Goal: Information Seeking & Learning: Check status

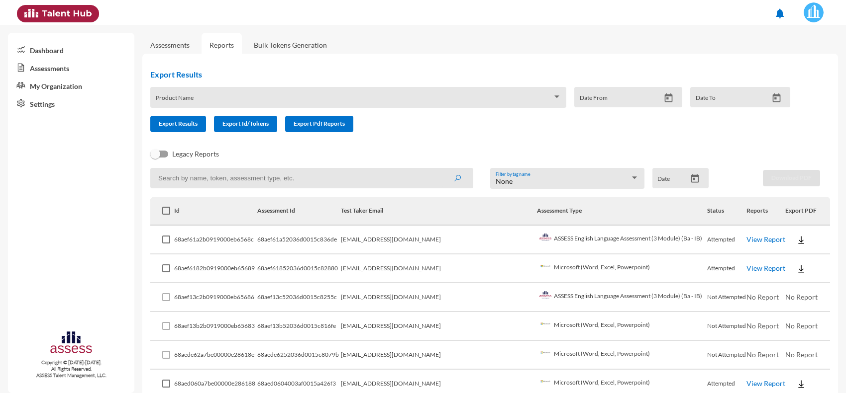
scroll to position [62, 0]
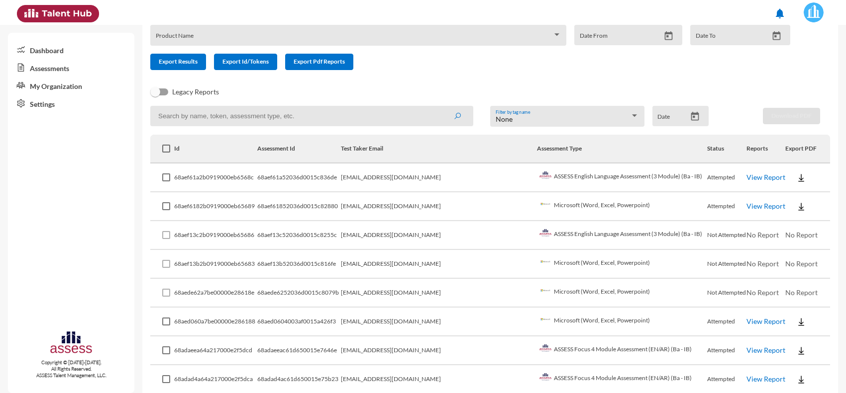
click at [746, 179] on link "View Report" at bounding box center [765, 177] width 39 height 8
click at [746, 321] on link "View Report" at bounding box center [765, 321] width 39 height 8
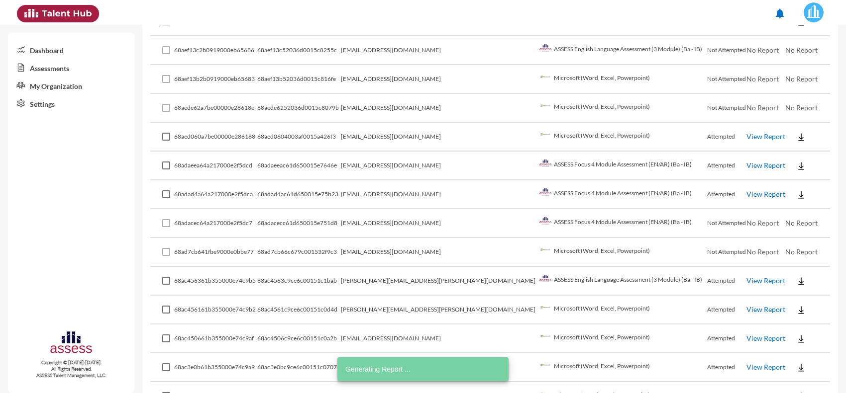
scroll to position [247, 0]
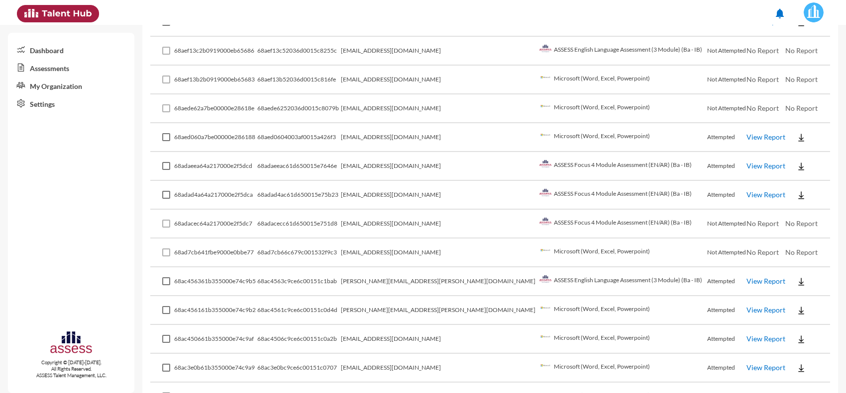
click at [792, 195] on button at bounding box center [801, 195] width 32 height 18
click at [782, 208] on button "EN" at bounding box center [799, 209] width 56 height 19
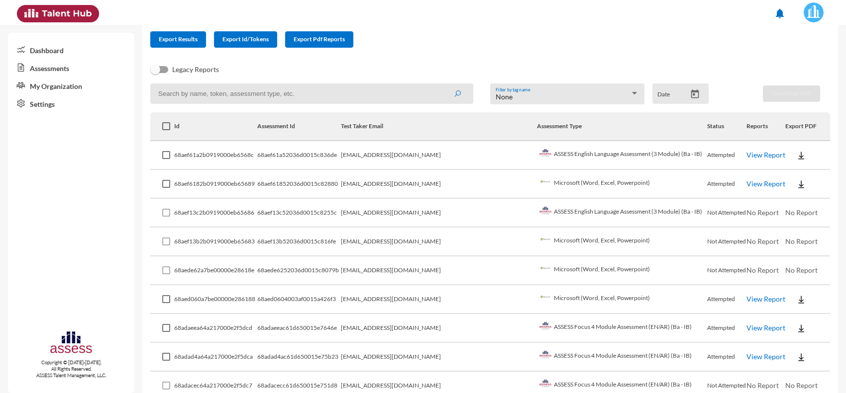
scroll to position [60, 0]
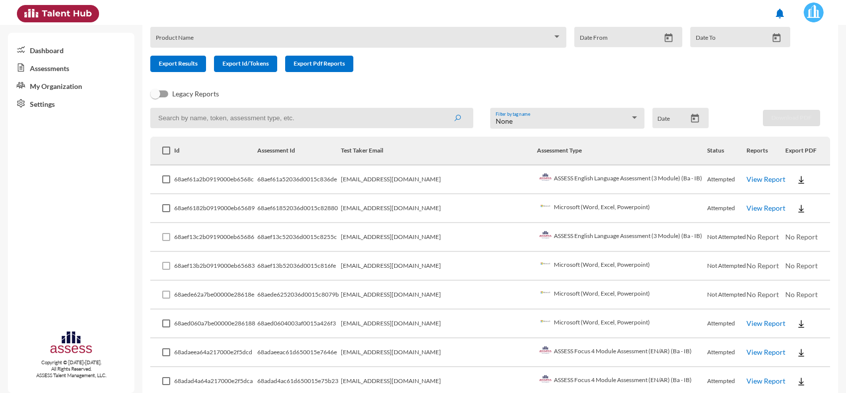
click at [418, 219] on td "aly.abdelgawad@eden-fm.com" at bounding box center [439, 209] width 196 height 29
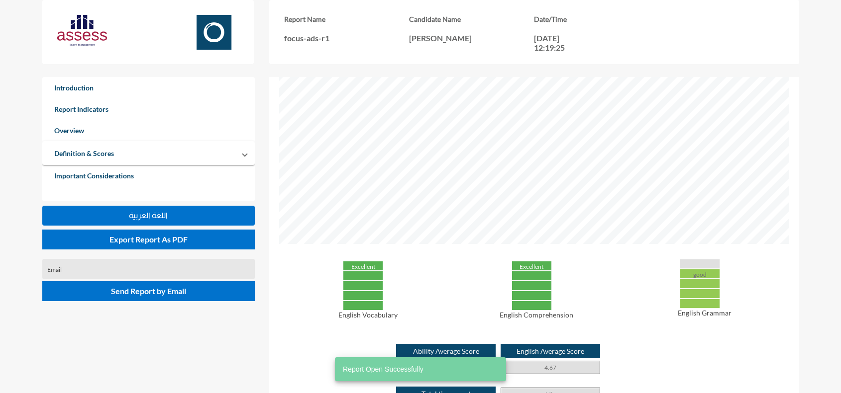
scroll to position [187, 0]
